Goal: Transaction & Acquisition: Download file/media

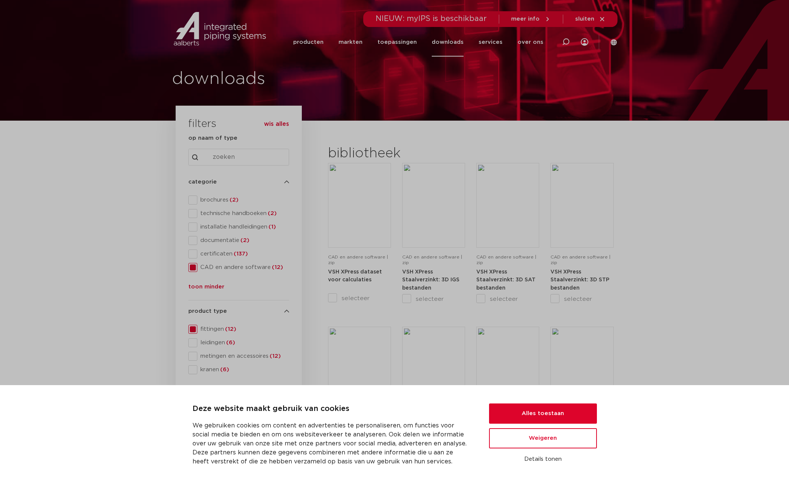
click at [749, 313] on section "search downloads by name or type search Search content Clear filters filters wi…" at bounding box center [394, 390] width 789 height 538
click at [672, 352] on section "search downloads by name or type search Search content Clear filters filters wi…" at bounding box center [394, 390] width 789 height 538
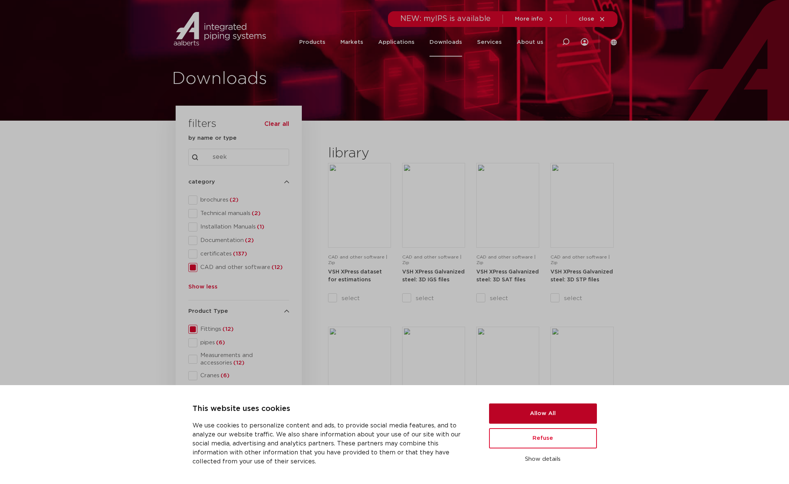
click at [571, 414] on button "Allow All" at bounding box center [543, 413] width 108 height 20
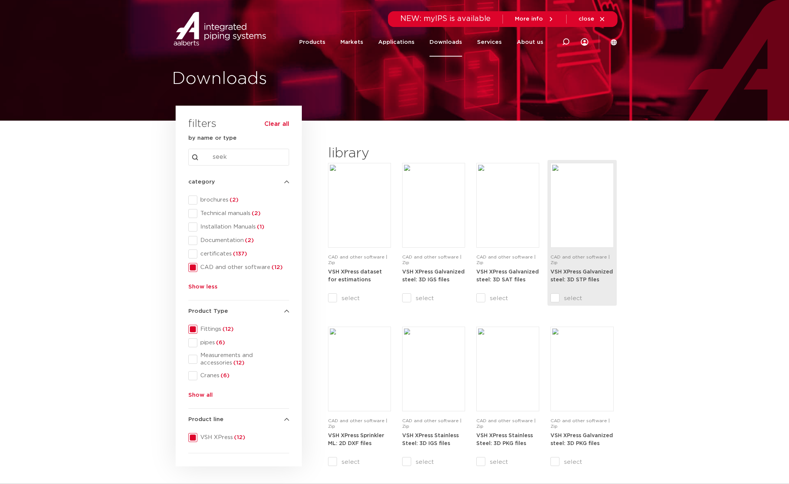
click at [571, 276] on strong "VSH XPress Galvanized steel: 3D STP files" at bounding box center [581, 275] width 63 height 13
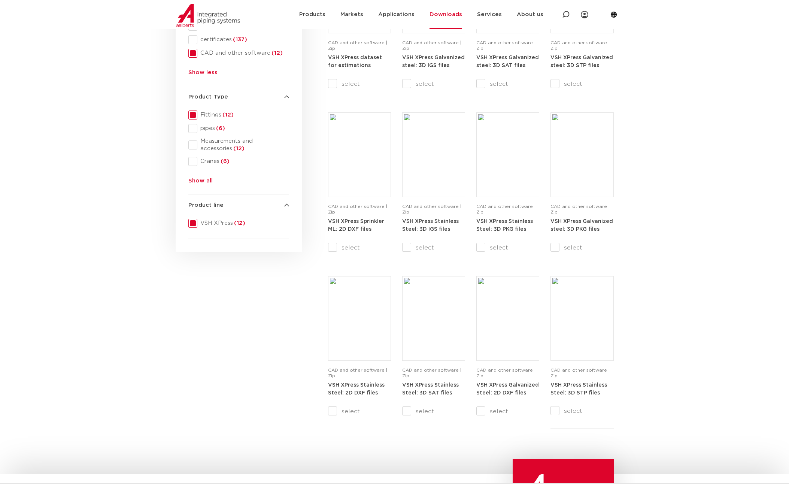
scroll to position [225, 0]
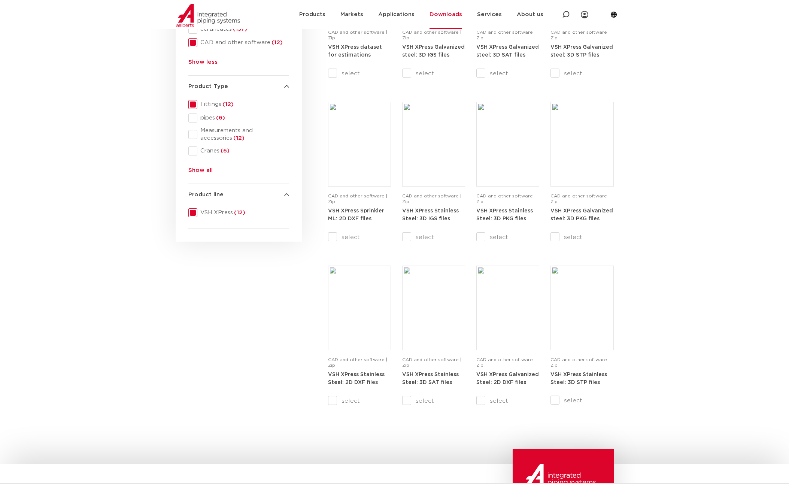
click at [683, 225] on section "search downloads by name or type search Search content Clear filters filters Cl…" at bounding box center [394, 165] width 789 height 538
click at [583, 380] on strong "VSH XPress Stainless Steel: 3D STP files" at bounding box center [578, 378] width 57 height 13
